Goal: Entertainment & Leisure: Consume media (video, audio)

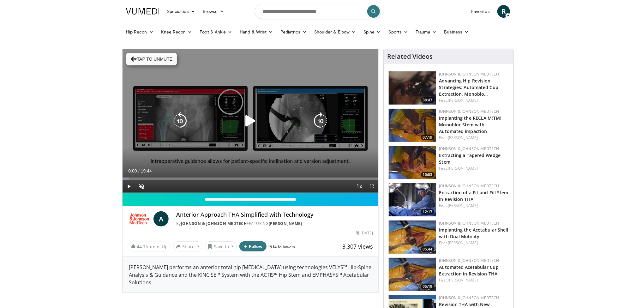
click at [252, 124] on icon "Video Player" at bounding box center [251, 121] width 18 height 18
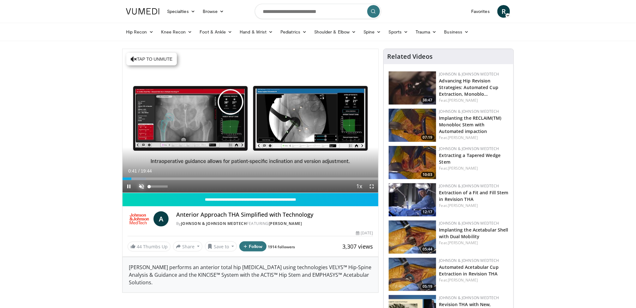
click at [139, 187] on span "Video Player" at bounding box center [141, 186] width 13 height 13
click at [371, 187] on span "Video Player" at bounding box center [372, 186] width 13 height 13
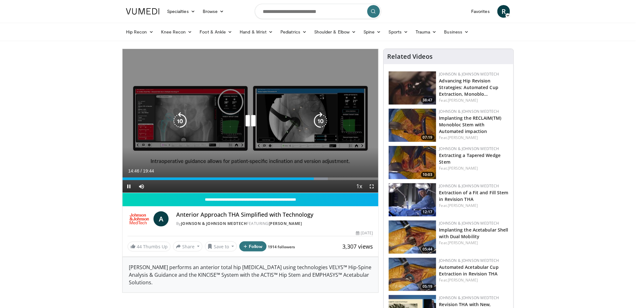
click at [249, 125] on icon "Video Player" at bounding box center [251, 121] width 18 height 18
click at [250, 121] on icon "Video Player" at bounding box center [251, 121] width 18 height 18
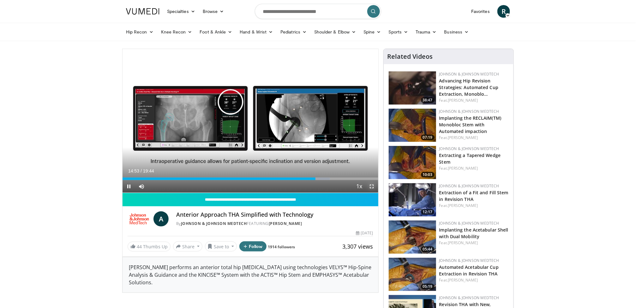
click at [371, 187] on span "Video Player" at bounding box center [372, 186] width 13 height 13
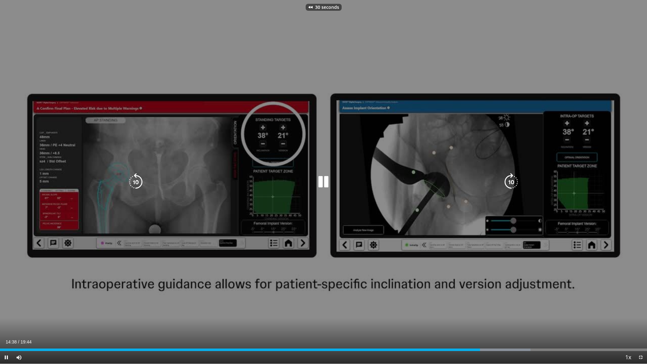
click at [232, 230] on div "30 seconds Tap to unmute" at bounding box center [323, 182] width 647 height 364
click at [424, 245] on div "30 seconds Tap to unmute" at bounding box center [323, 182] width 647 height 364
drag, startPoint x: 226, startPoint y: 12, endPoint x: 236, endPoint y: 92, distance: 80.9
click at [236, 92] on div "30 seconds Tap to unmute" at bounding box center [323, 182] width 647 height 364
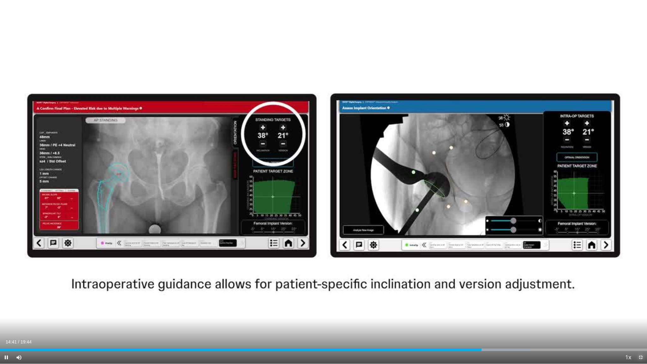
click at [636, 308] on span "Video Player" at bounding box center [641, 357] width 13 height 13
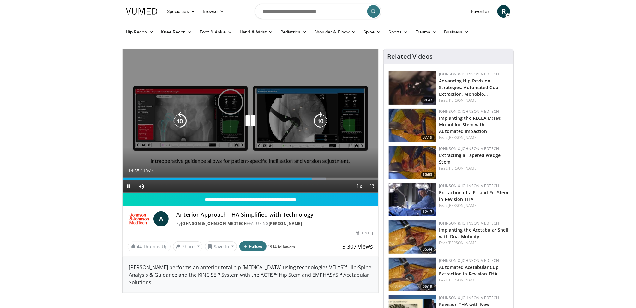
click at [276, 91] on div "10 seconds Tap to unmute" at bounding box center [251, 121] width 256 height 144
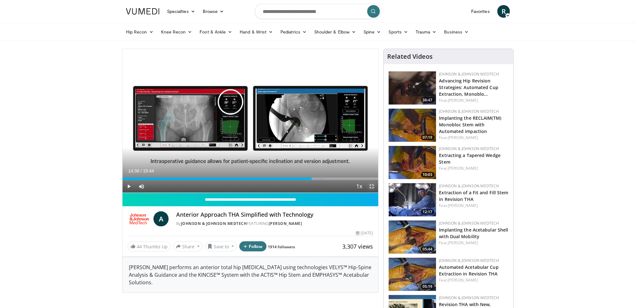
click at [372, 186] on span "Video Player" at bounding box center [372, 186] width 13 height 13
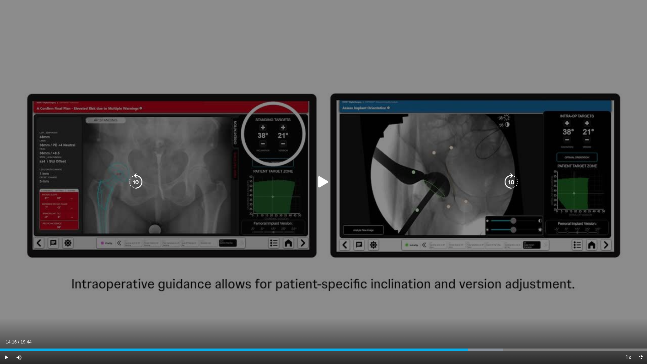
click at [315, 185] on icon "Video Player" at bounding box center [324, 182] width 18 height 18
click at [410, 147] on div "20 seconds Tap to unmute" at bounding box center [323, 182] width 647 height 364
click at [325, 180] on icon "Video Player" at bounding box center [324, 182] width 18 height 18
click at [461, 294] on div "20 seconds Tap to unmute" at bounding box center [323, 182] width 647 height 364
